Goal: Information Seeking & Learning: Understand process/instructions

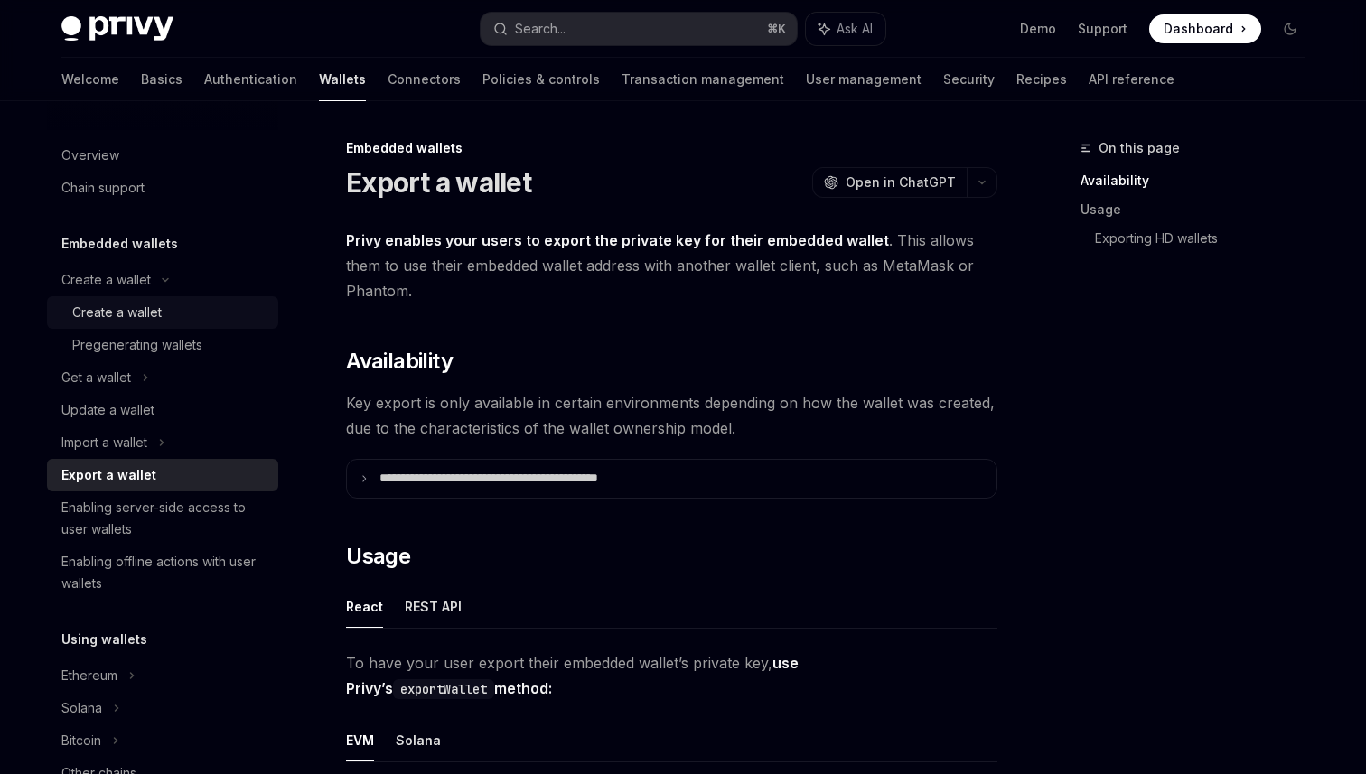
scroll to position [133, 0]
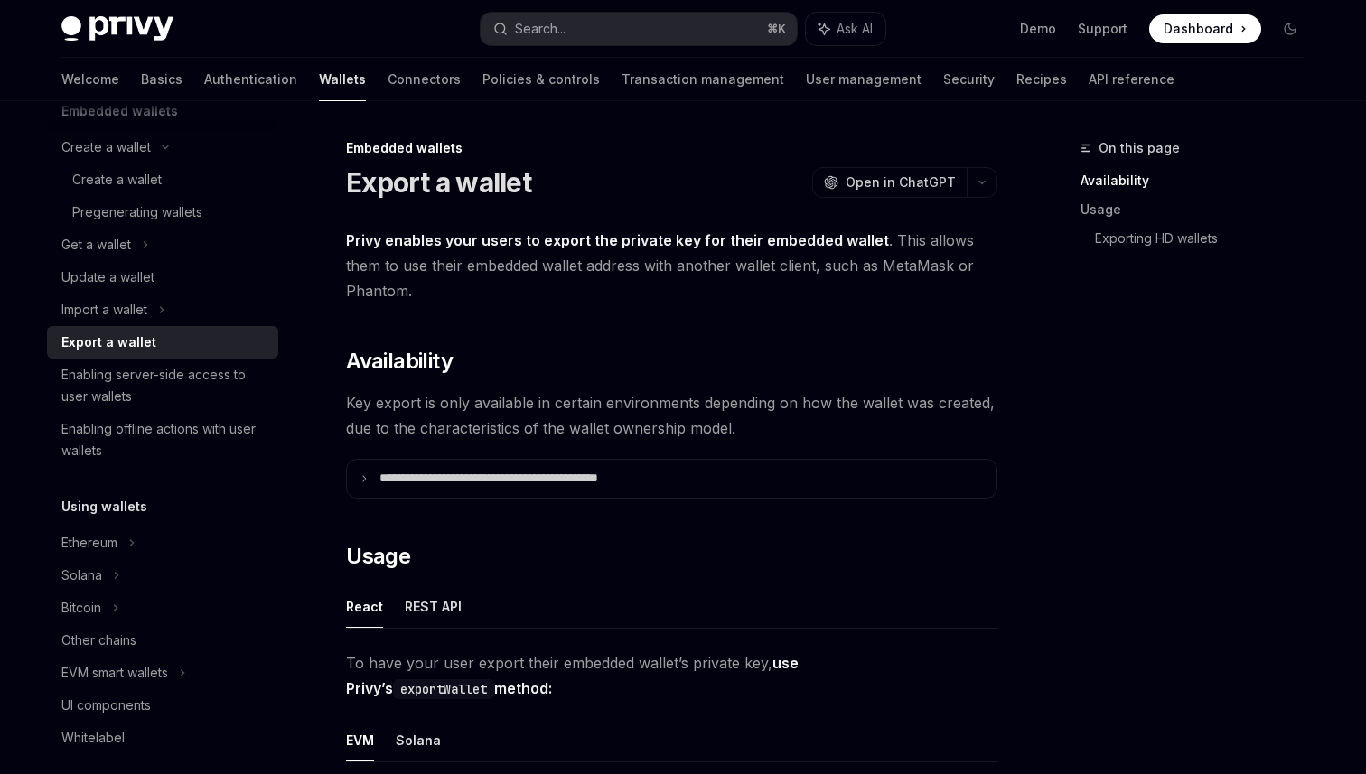
click at [1203, 21] on span "Dashboard" at bounding box center [1199, 29] width 70 height 18
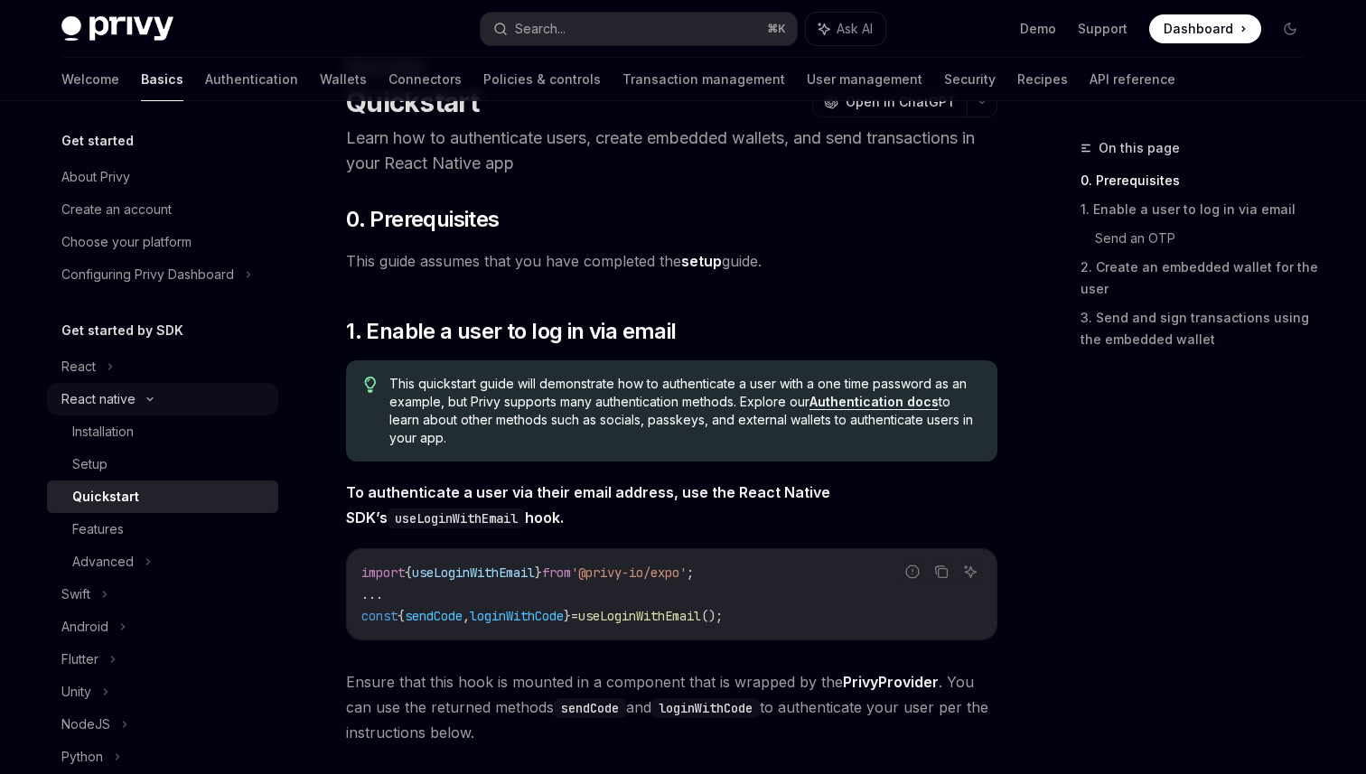
click at [118, 407] on div "React native" at bounding box center [98, 400] width 74 height 22
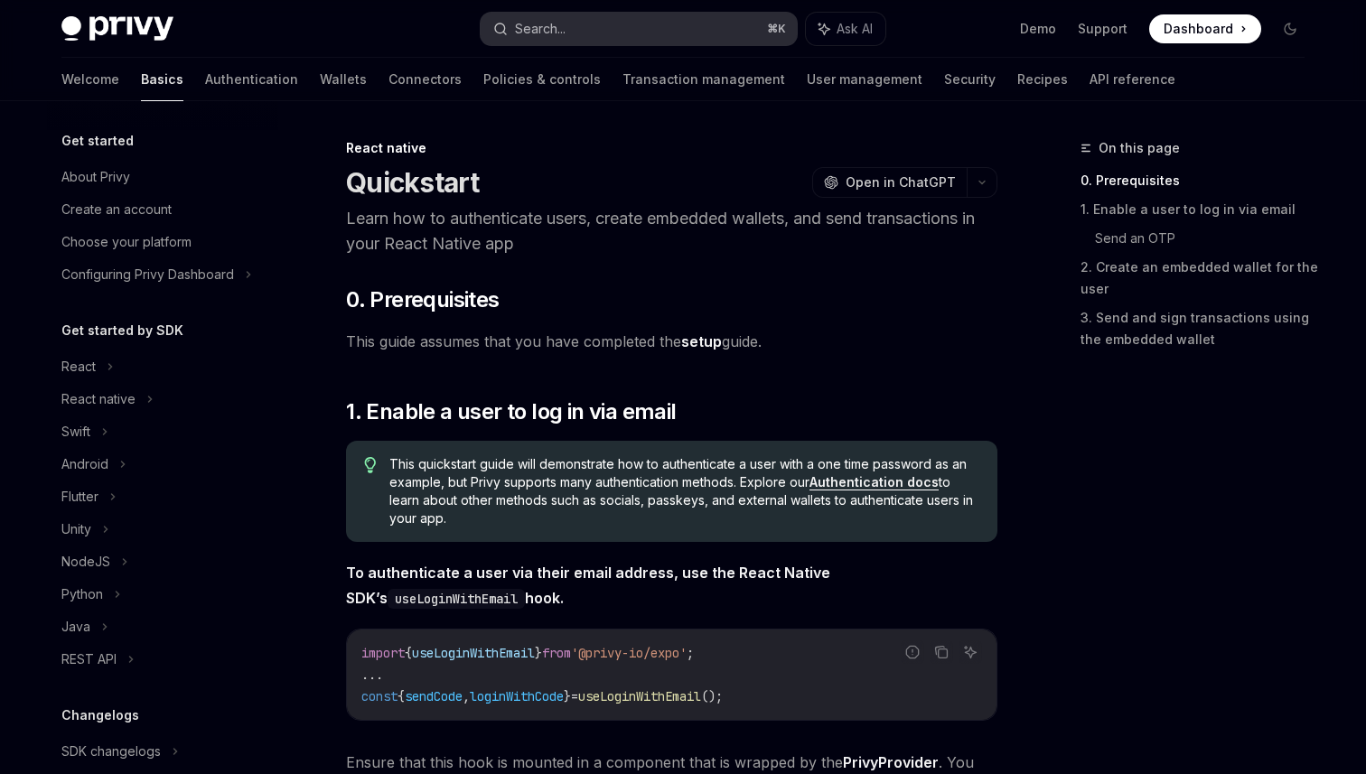
click at [549, 30] on div "Search..." at bounding box center [540, 29] width 51 height 22
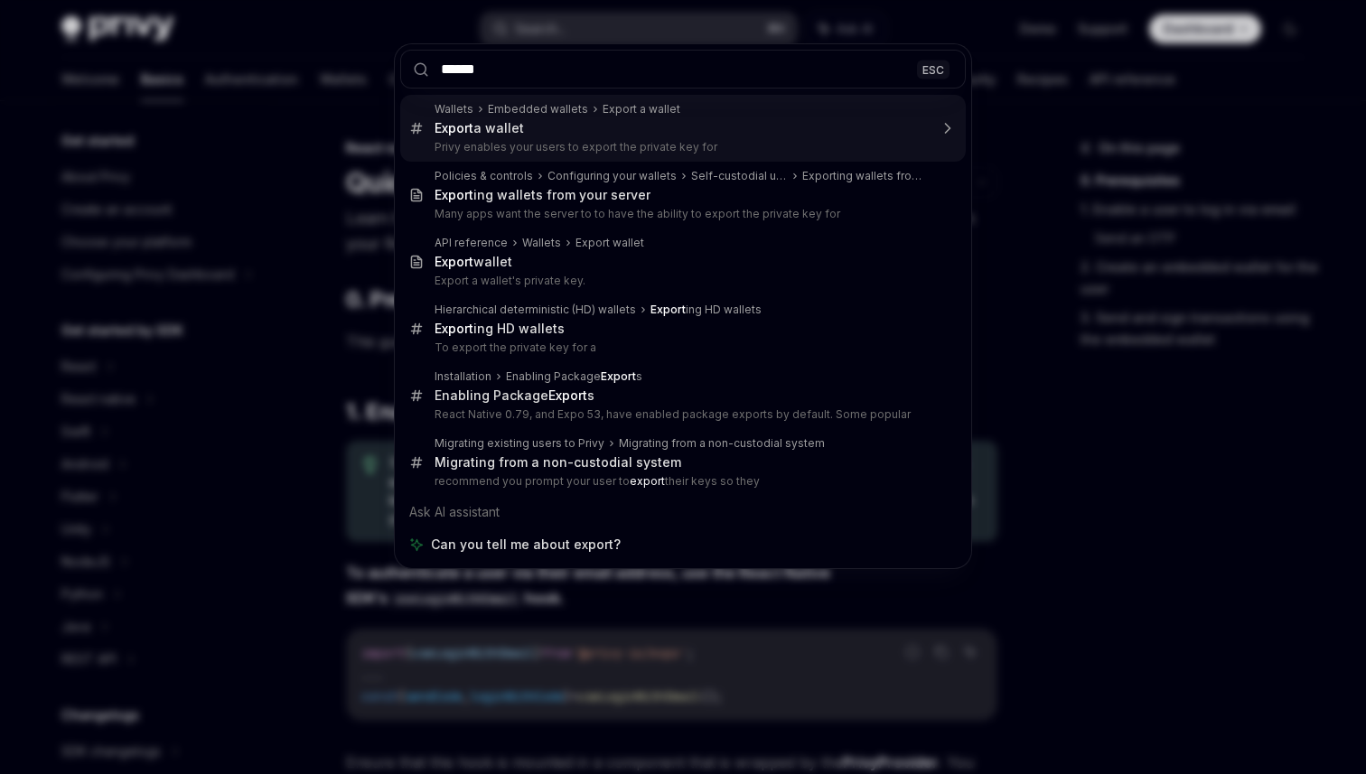
type input "******"
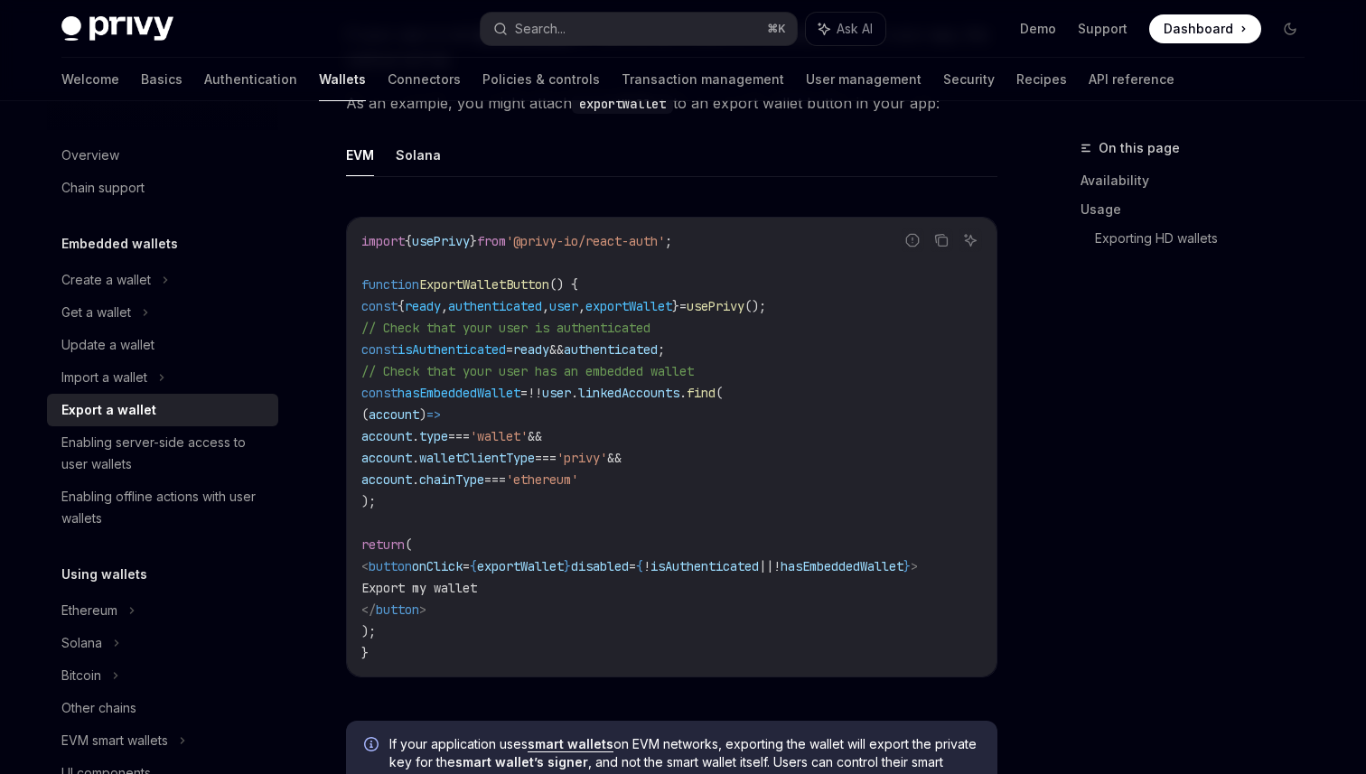
scroll to position [1016, 0]
click at [426, 156] on button "Solana" at bounding box center [418, 153] width 45 height 42
type textarea "*"
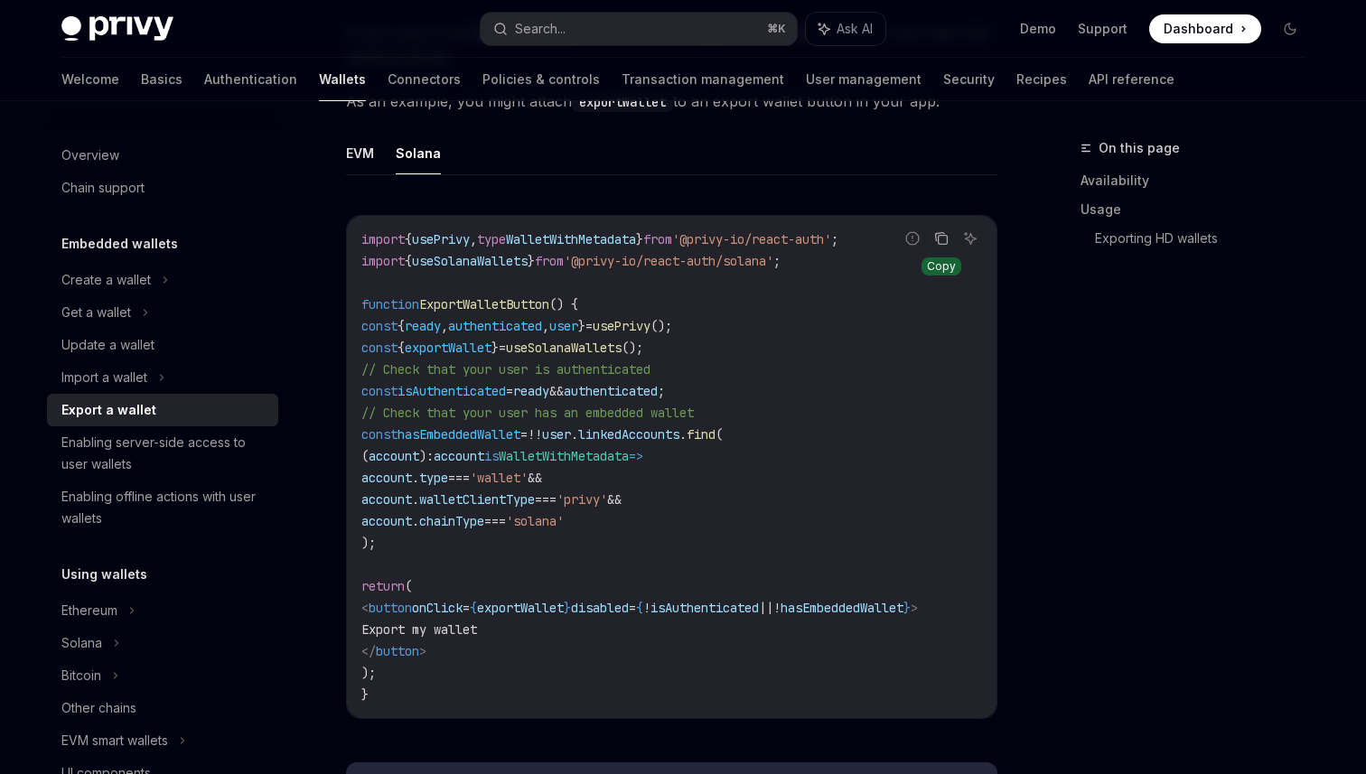
click at [947, 237] on icon "Copy the contents from the code block" at bounding box center [943, 239] width 9 height 9
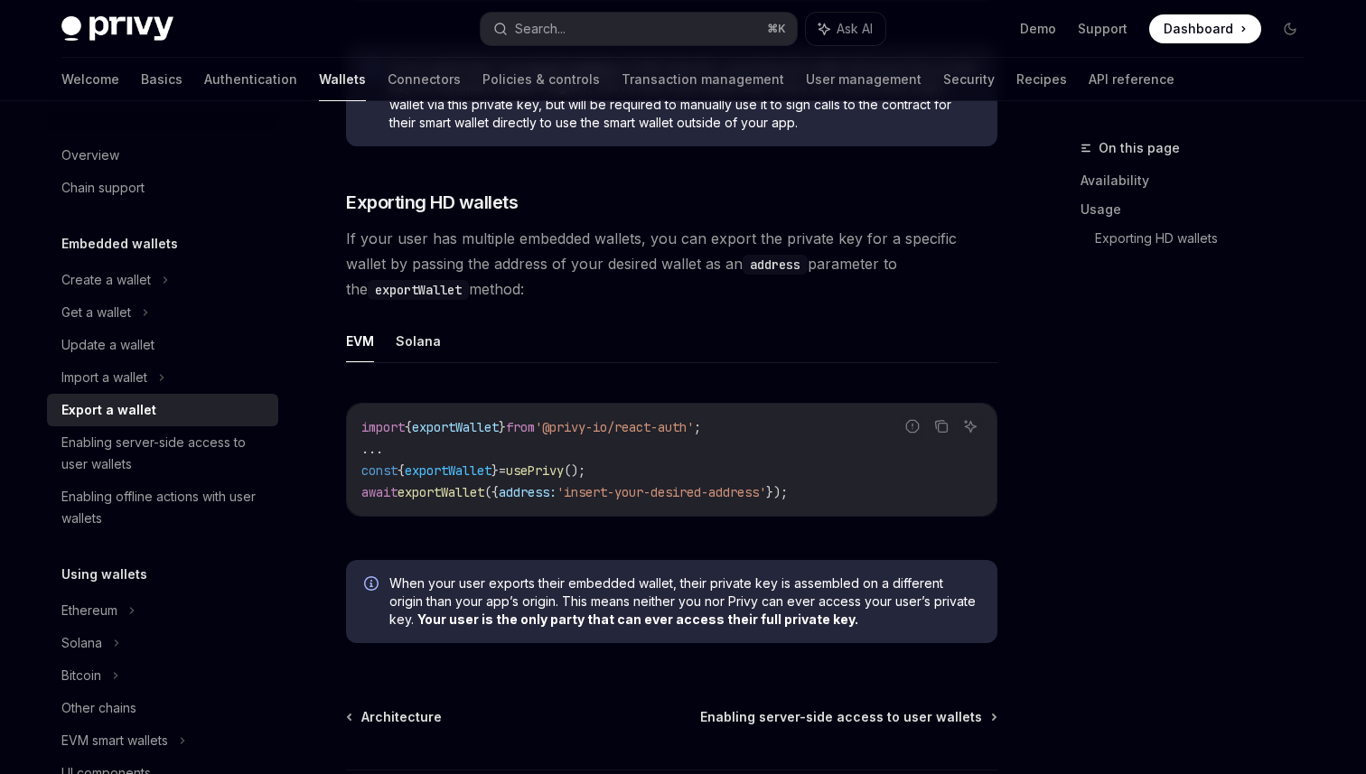
scroll to position [1700, 0]
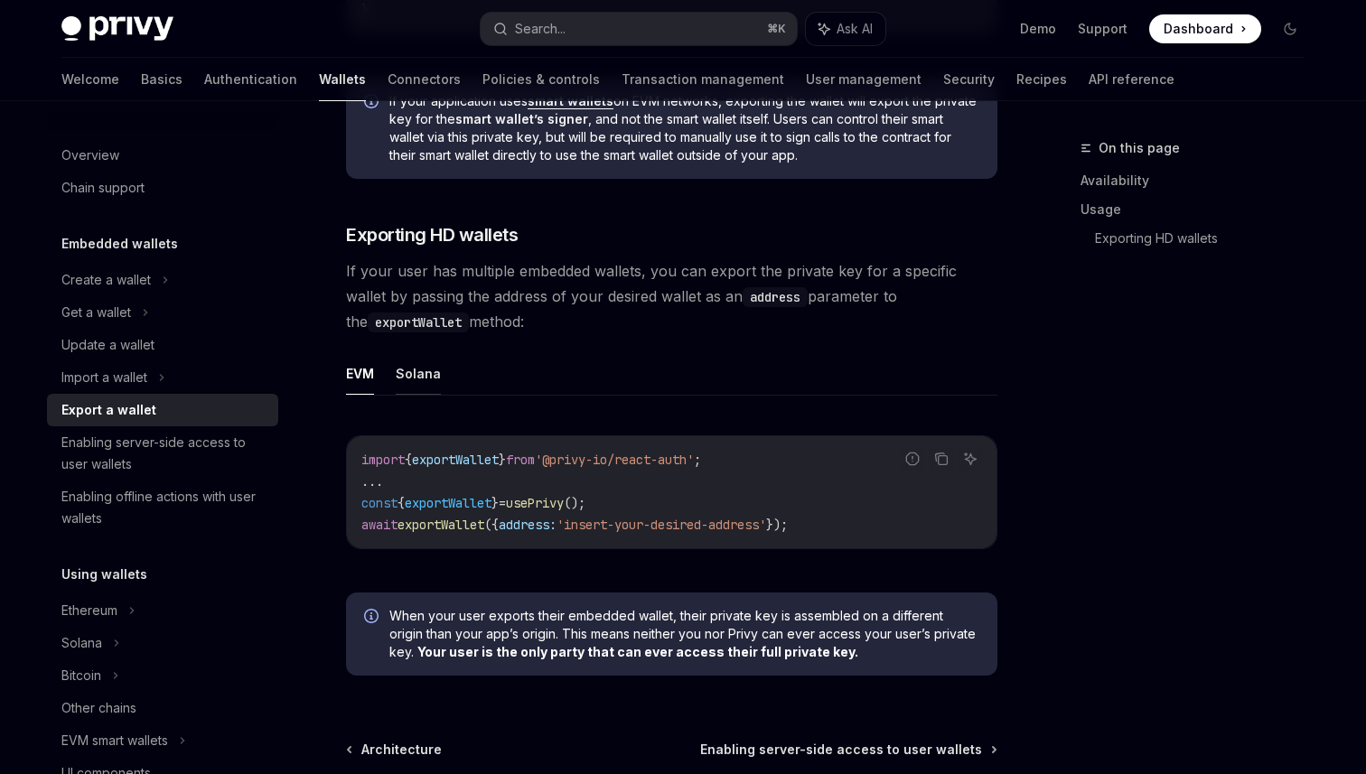
click at [415, 373] on button "Solana" at bounding box center [418, 373] width 45 height 42
type textarea "*"
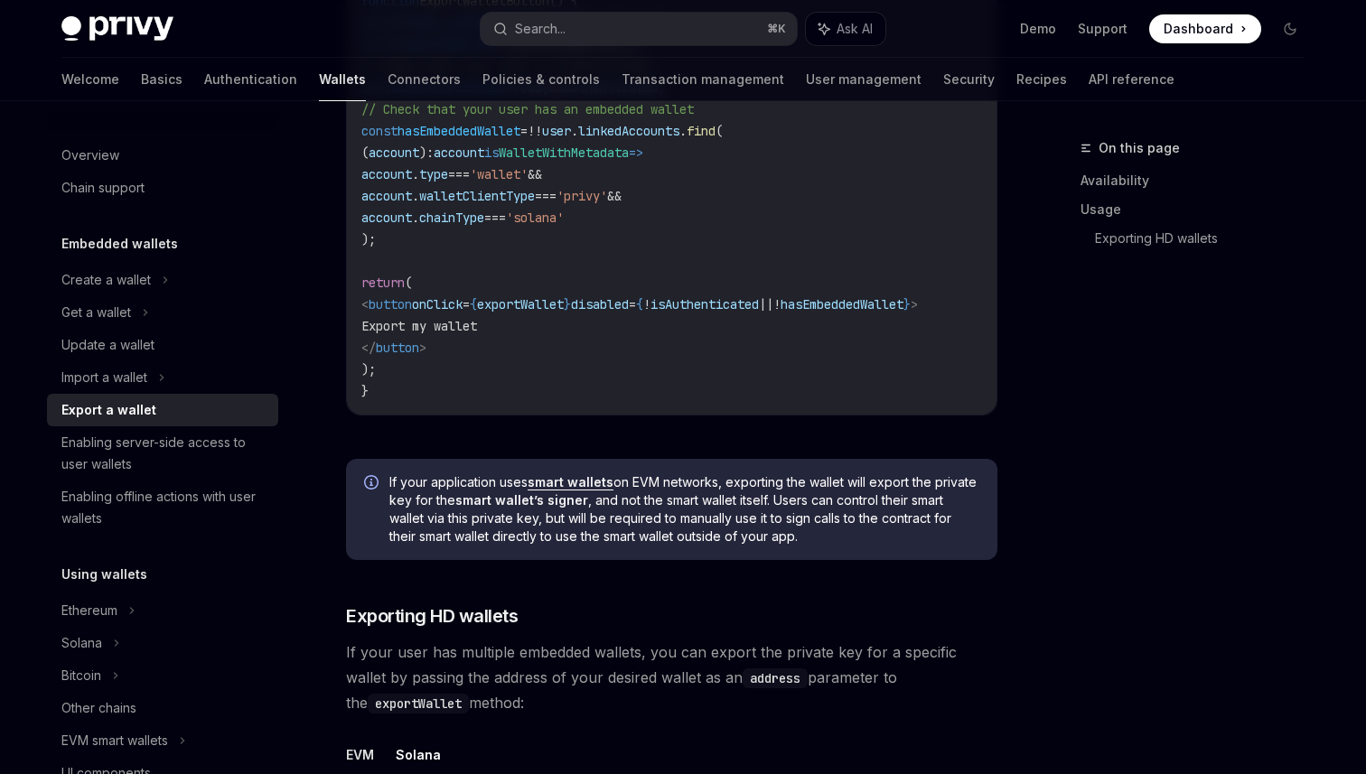
scroll to position [1317, 0]
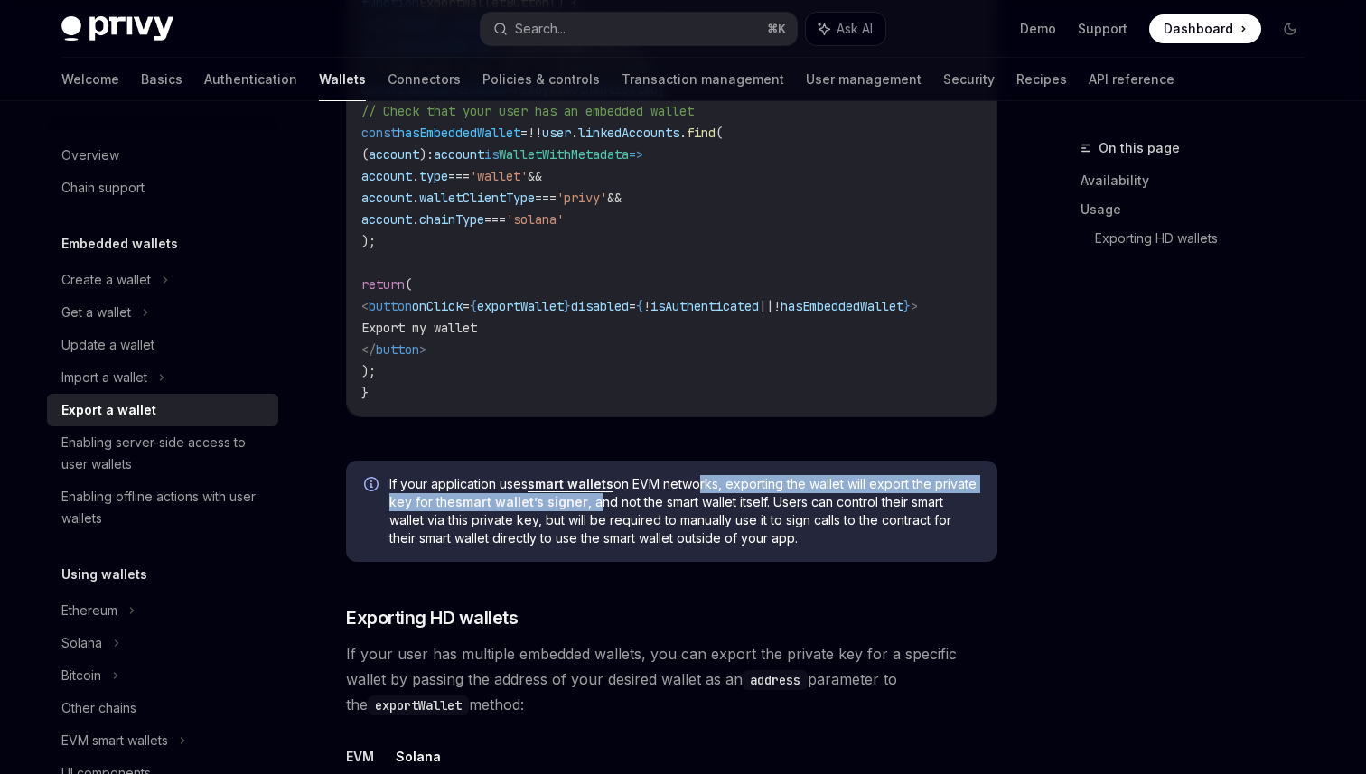
drag, startPoint x: 698, startPoint y: 492, endPoint x: 645, endPoint y: 509, distance: 56.0
click at [645, 509] on span "If your application uses smart wallets on EVM networks, exporting the wallet wi…" at bounding box center [684, 511] width 590 height 72
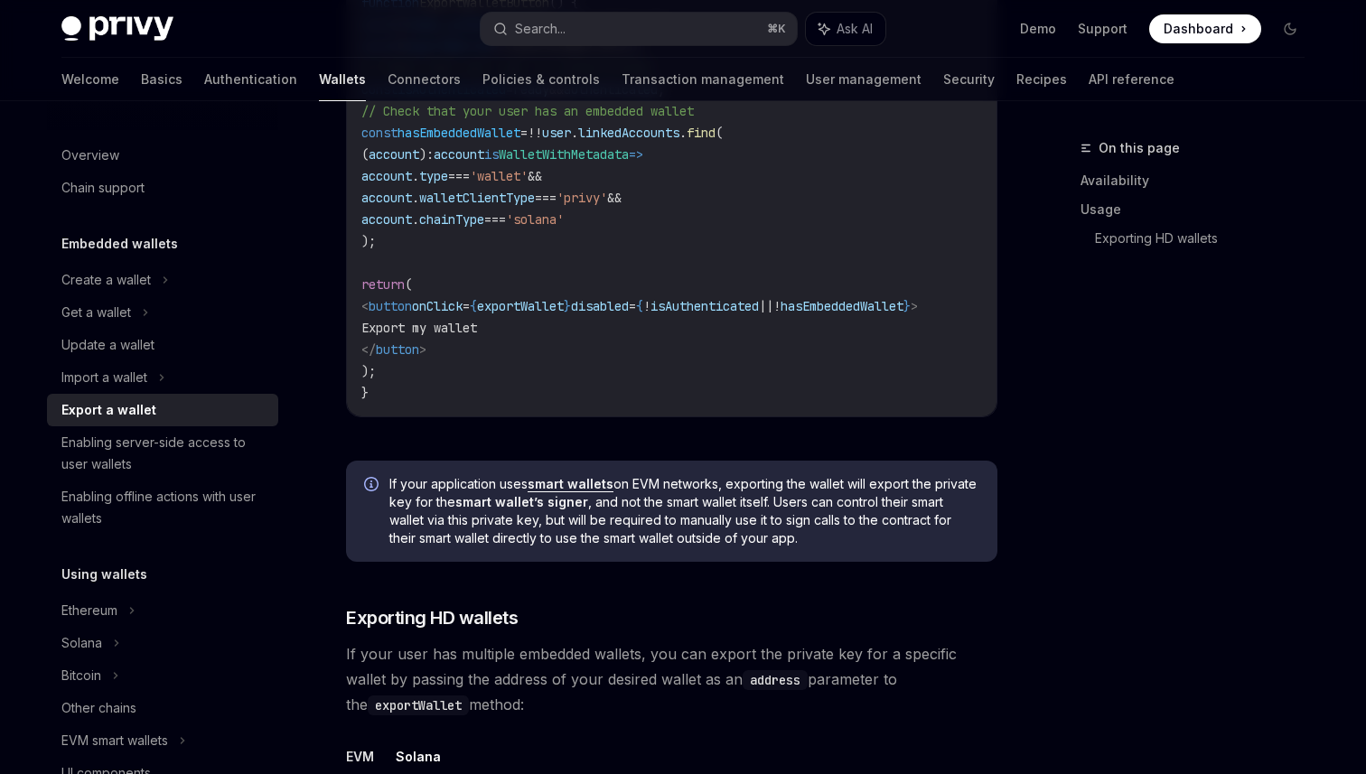
click at [645, 509] on span "If your application uses smart wallets on EVM networks, exporting the wallet wi…" at bounding box center [684, 511] width 590 height 72
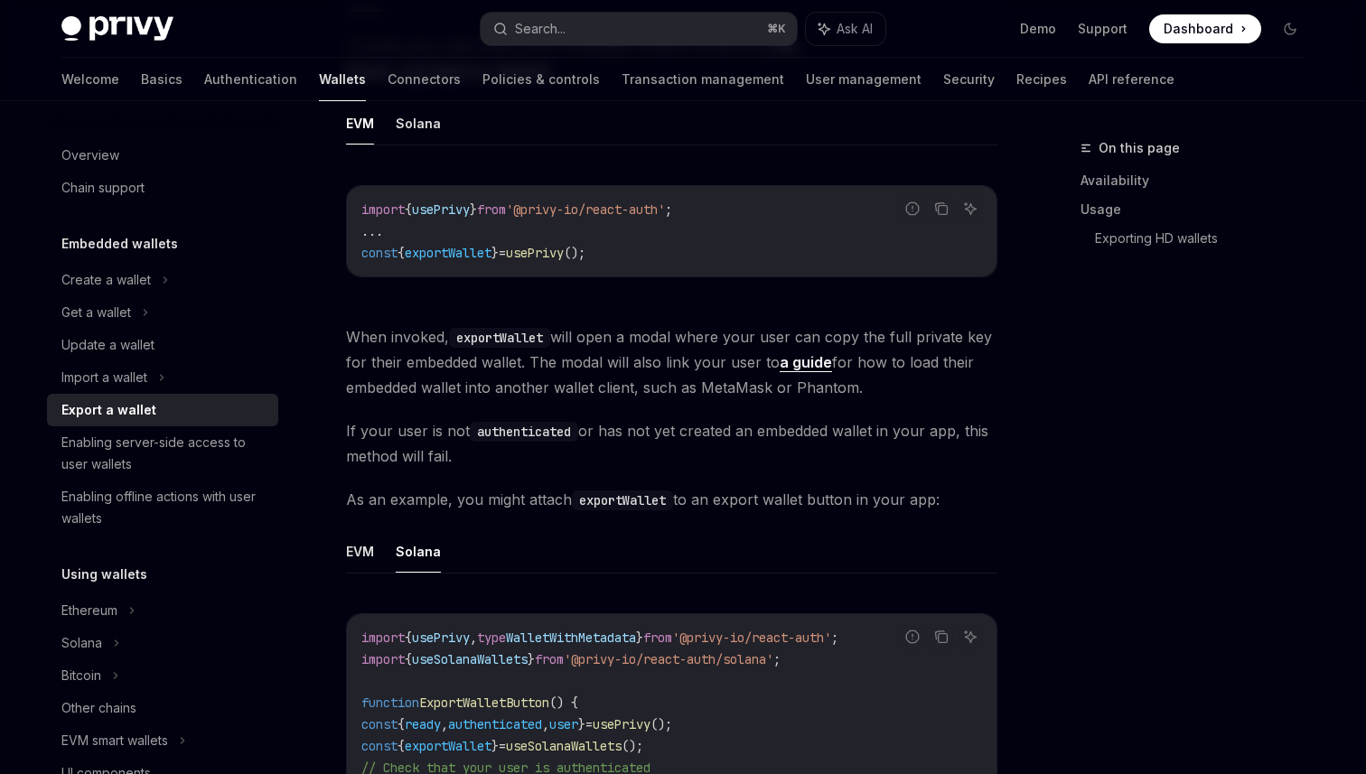
scroll to position [615, 0]
